Goal: Task Accomplishment & Management: Manage account settings

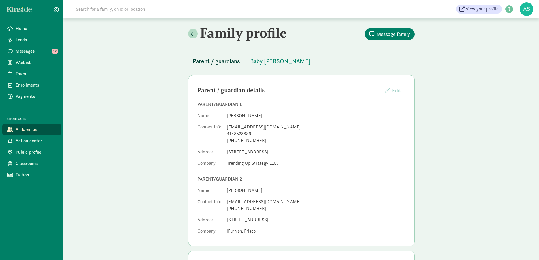
click at [523, 8] on figure at bounding box center [526, 9] width 14 height 14
click at [513, 28] on link "Logout" at bounding box center [521, 28] width 23 height 7
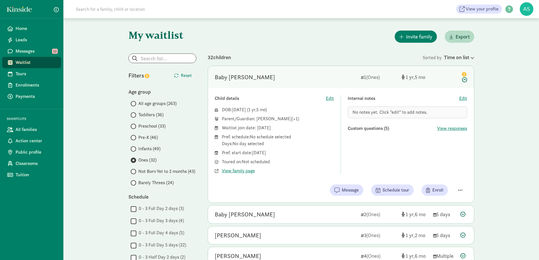
click at [526, 8] on figure at bounding box center [526, 9] width 14 height 14
click at [517, 28] on link "Logout" at bounding box center [521, 28] width 23 height 7
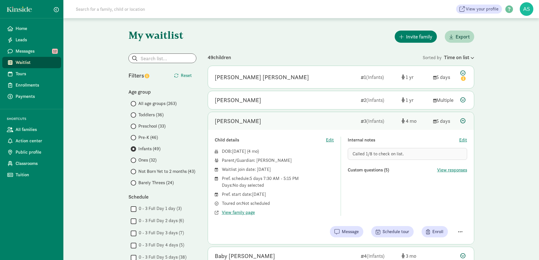
click at [527, 7] on figure at bounding box center [526, 9] width 14 height 14
click at [519, 28] on link "Logout" at bounding box center [521, 28] width 23 height 7
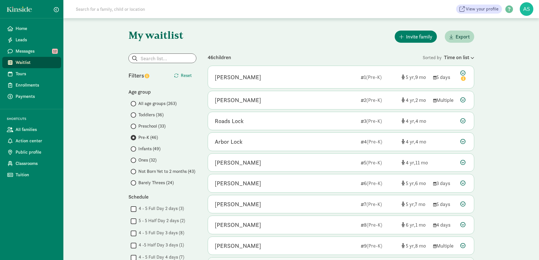
scroll to position [198, 0]
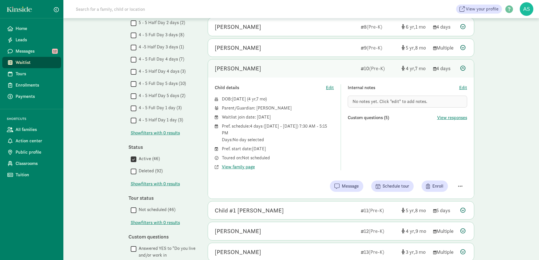
click at [526, 8] on figure at bounding box center [526, 9] width 14 height 14
click at [518, 29] on link "Logout" at bounding box center [521, 28] width 23 height 7
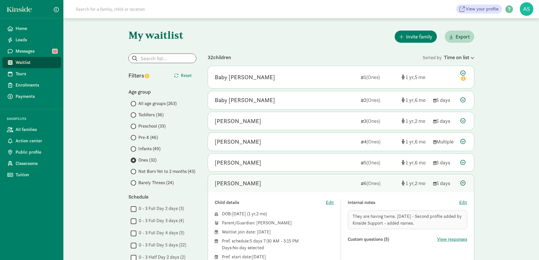
scroll to position [113, 0]
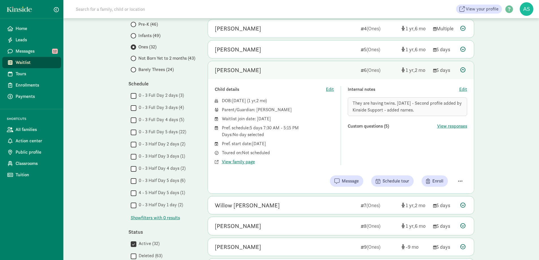
click at [526, 7] on figure at bounding box center [526, 9] width 14 height 14
click at [520, 29] on link "Logout" at bounding box center [521, 28] width 23 height 7
